Goal: Task Accomplishment & Management: Use online tool/utility

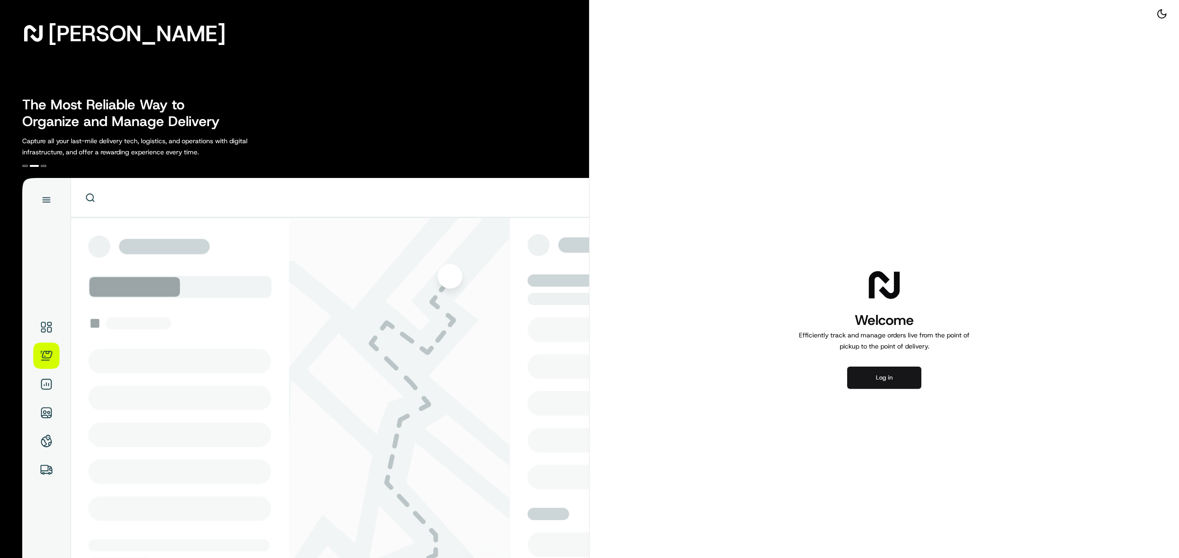
click at [905, 381] on button "Log in" at bounding box center [884, 377] width 74 height 22
